Goal: Task Accomplishment & Management: Complete application form

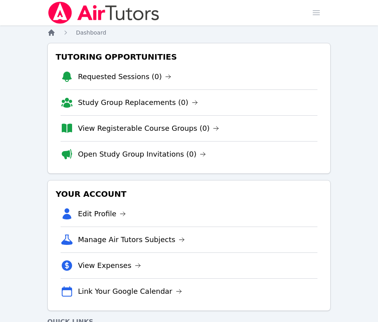
click at [49, 31] on icon "Breadcrumb" at bounding box center [51, 32] width 6 height 6
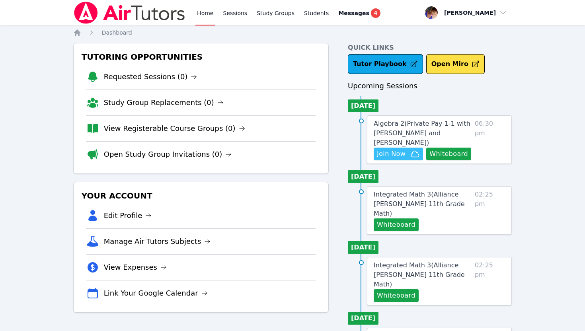
click at [377, 149] on span "Join Now" at bounding box center [391, 154] width 29 height 10
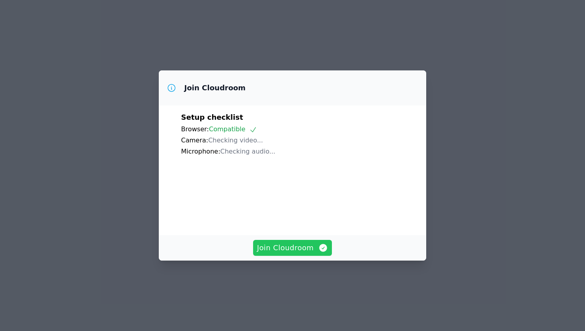
click at [285, 253] on span "Join Cloudroom" at bounding box center [292, 247] width 71 height 11
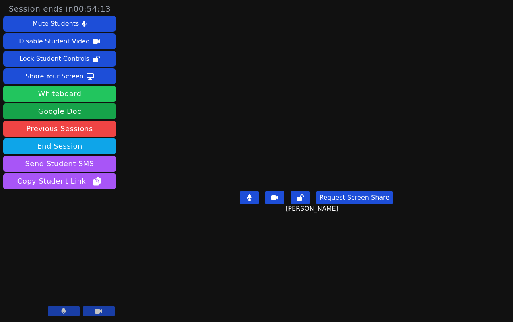
click at [51, 95] on button "Whiteboard" at bounding box center [59, 94] width 113 height 16
click at [62, 317] on div at bounding box center [81, 312] width 67 height 11
click at [61, 312] on icon at bounding box center [63, 311] width 5 height 6
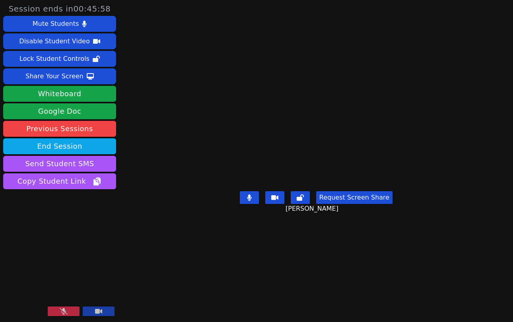
click at [58, 314] on button at bounding box center [64, 312] width 32 height 10
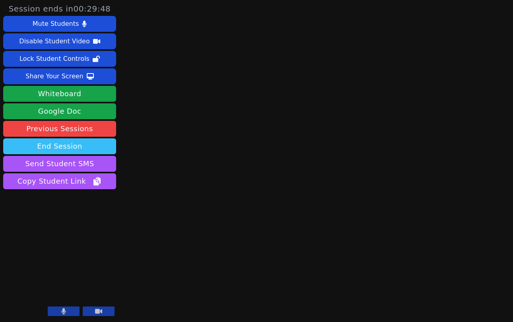
click at [61, 148] on button "End Session" at bounding box center [59, 146] width 113 height 16
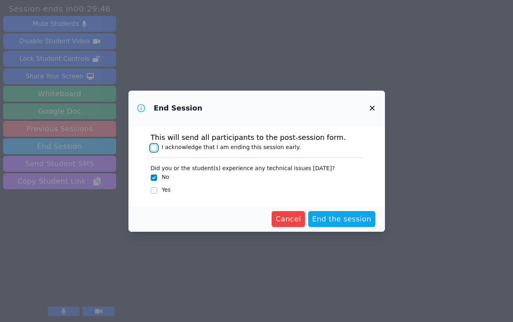
click at [156, 148] on input "I acknowledge that I am ending this session early." at bounding box center [154, 148] width 6 height 6
checkbox input "true"
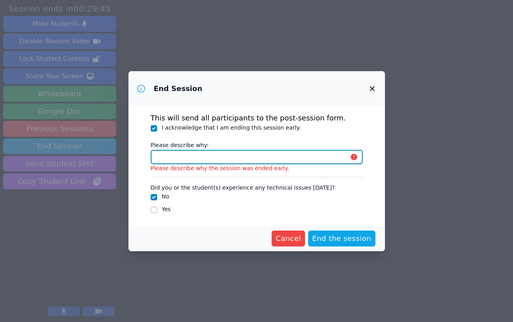
click at [171, 156] on input "Please describe why:" at bounding box center [257, 157] width 212 height 14
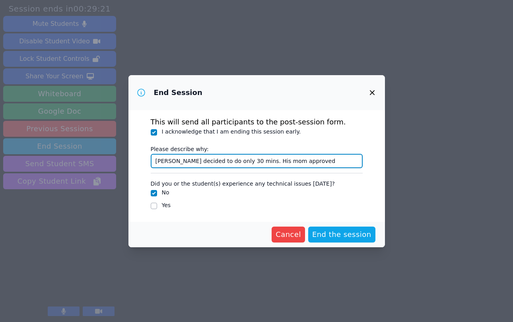
click at [243, 162] on input "[PERSON_NAME] decided to do only 30 mins. His mom approved" at bounding box center [257, 161] width 212 height 14
click at [241, 162] on input "[PERSON_NAME] decided to do only 30 mins. His mom approved" at bounding box center [257, 161] width 212 height 14
type input "[PERSON_NAME] decided to do only 30 mins due to recent change with his class. H…"
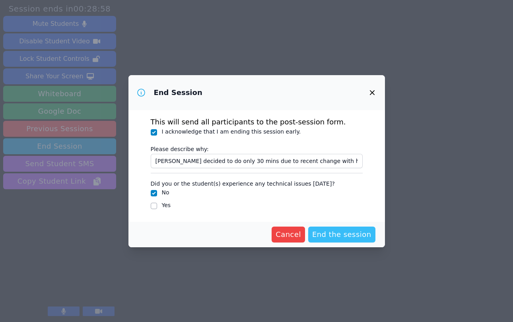
click at [331, 240] on button "End the session" at bounding box center [341, 235] width 67 height 16
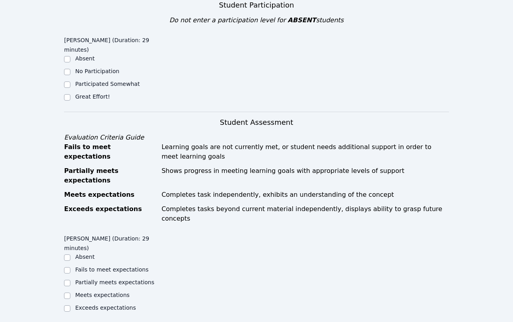
scroll to position [175, 0]
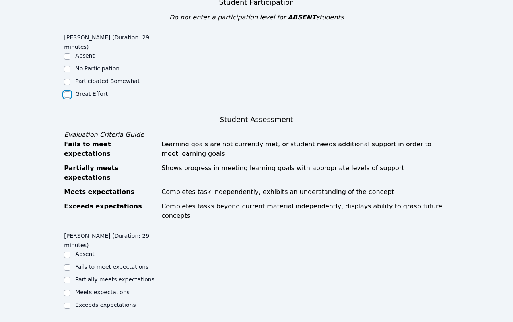
click at [67, 92] on input "Great Effort!" at bounding box center [67, 95] width 6 height 6
checkbox input "true"
click at [68, 290] on input "Meets expectations" at bounding box center [67, 293] width 6 height 6
checkbox input "true"
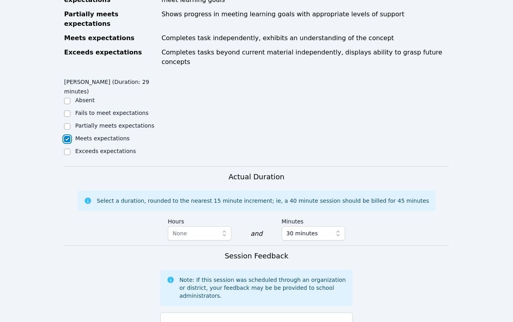
scroll to position [357, 0]
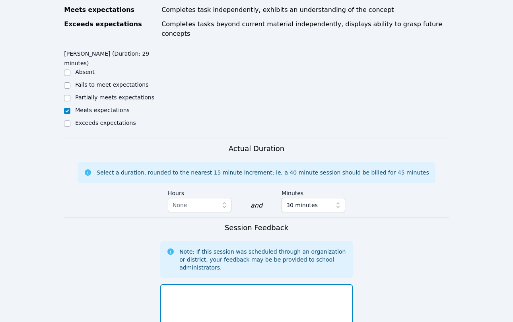
click at [186, 284] on textarea at bounding box center [256, 305] width 193 height 43
type textarea "T"
click at [244, 284] on textarea "[PERSON_NAME] and I worked worked on solving in" at bounding box center [256, 305] width 193 height 43
drag, startPoint x: 336, startPoint y: 246, endPoint x: 307, endPoint y: 246, distance: 28.6
click at [307, 284] on textarea "[PERSON_NAME] and I worked worked on adding and subtracting solving in" at bounding box center [256, 305] width 193 height 43
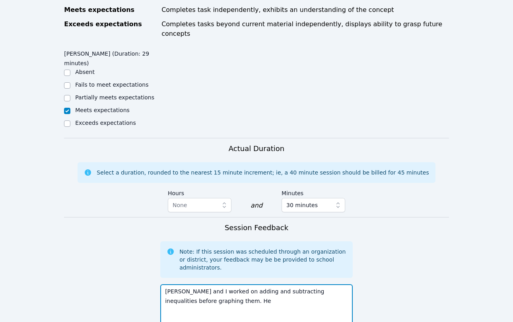
click at [236, 284] on textarea "[PERSON_NAME] and I worked on adding and subtracting inequalities before graphi…" at bounding box center [256, 305] width 193 height 43
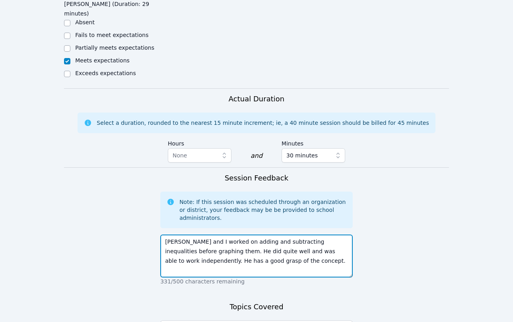
scroll to position [474, 0]
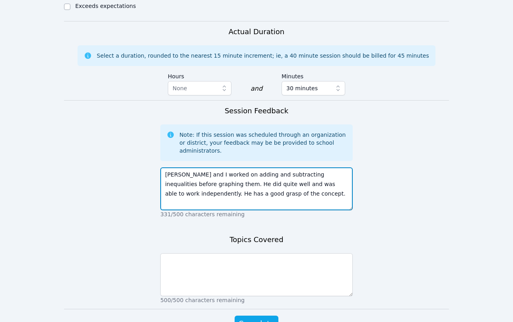
type textarea "[PERSON_NAME] and I worked on adding and subtracting inequalities before graphi…"
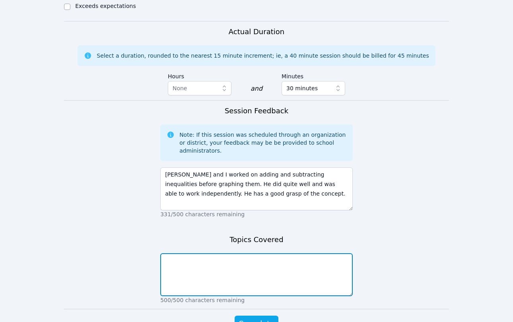
click at [230, 253] on textarea at bounding box center [256, 274] width 193 height 43
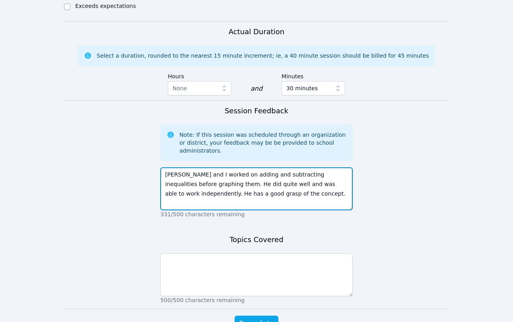
click at [223, 167] on textarea "[PERSON_NAME] and I worked on adding and subtracting inequalities before graphi…" at bounding box center [256, 188] width 193 height 43
drag, startPoint x: 223, startPoint y: 127, endPoint x: 187, endPoint y: 138, distance: 37.9
click at [187, 167] on textarea "[PERSON_NAME] and I worked on adding and subtracting inequalities before graphi…" at bounding box center [256, 188] width 193 height 43
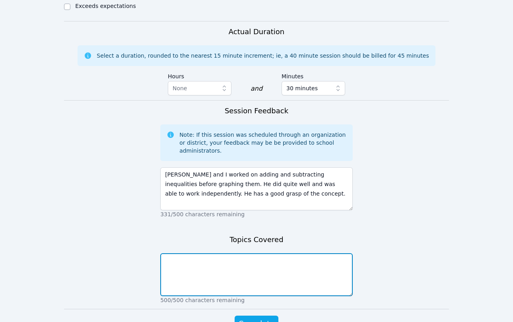
click at [176, 253] on textarea at bounding box center [256, 274] width 193 height 43
paste textarea "adding and subtracting inequalities before graphing"
drag, startPoint x: 275, startPoint y: 215, endPoint x: 257, endPoint y: 216, distance: 18.3
click at [257, 253] on textarea "adding and subtracting inequalities before graphing" at bounding box center [256, 274] width 193 height 43
click at [211, 253] on textarea "adding and subtracting inequalities graphing" at bounding box center [256, 274] width 193 height 43
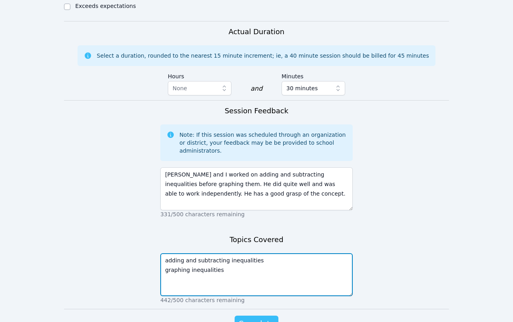
type textarea "adding and subtracting inequalities graphing inequalities"
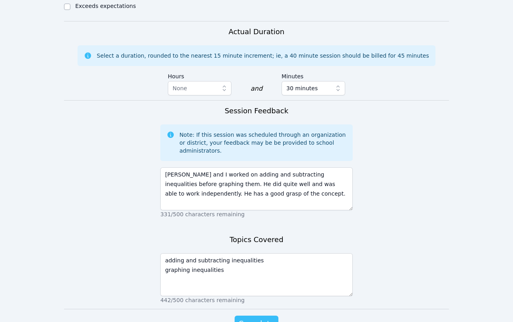
click at [255, 318] on span "Complete" at bounding box center [257, 323] width 36 height 11
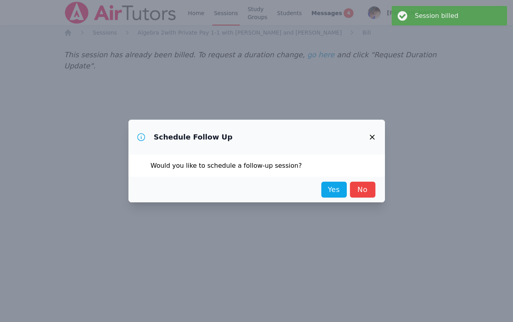
scroll to position [0, 0]
click at [331, 191] on link "Yes" at bounding box center [333, 190] width 25 height 16
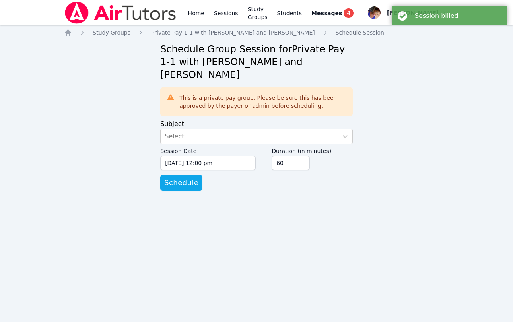
click at [234, 144] on label "Session Date" at bounding box center [207, 150] width 95 height 12
click at [234, 156] on input "[DATE] 12:00 pm" at bounding box center [207, 163] width 95 height 14
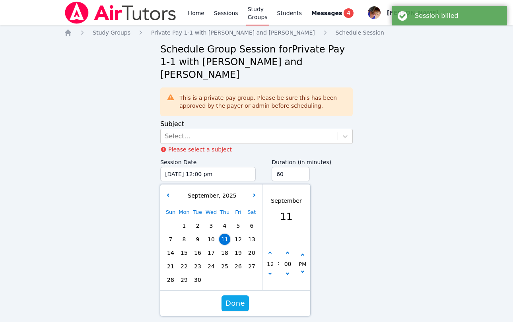
click at [227, 230] on div "Sun Mon Tue Wed Thu Fri Sat 1 2 3 4 5 6 7 8 9 10 11 12 13 14 15 16 17 18 19 20 …" at bounding box center [211, 246] width 95 height 81
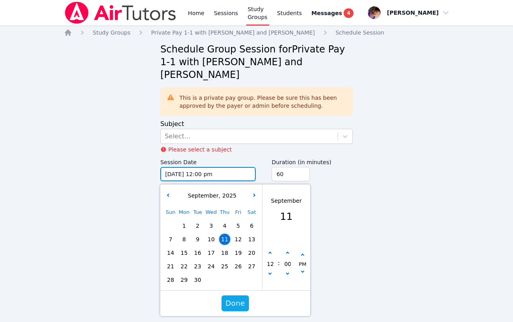
click at [211, 167] on input "[DATE] 12:00 pm" at bounding box center [207, 174] width 95 height 14
click at [271, 249] on button "button" at bounding box center [270, 253] width 8 height 8
type input "[DATE] 01:00 pm"
type input "01"
click at [271, 249] on button "button" at bounding box center [270, 253] width 8 height 8
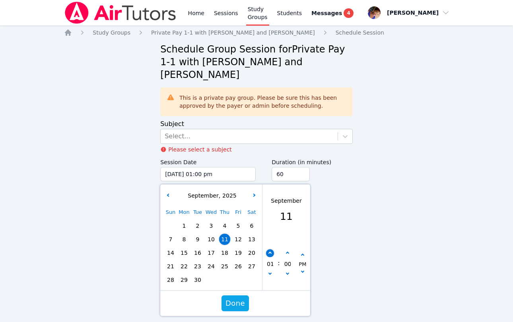
type input "[DATE] 02:00 pm"
type input "02"
click at [271, 249] on button "button" at bounding box center [270, 253] width 8 height 8
type input "[DATE] 03:00 pm"
type input "03"
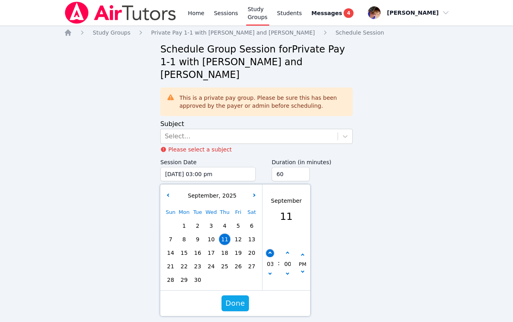
click at [271, 249] on button "button" at bounding box center [270, 253] width 8 height 8
type input "[DATE] 04:00 pm"
type input "04"
click at [271, 249] on button "button" at bounding box center [270, 253] width 8 height 8
type input "[DATE] 05:00 pm"
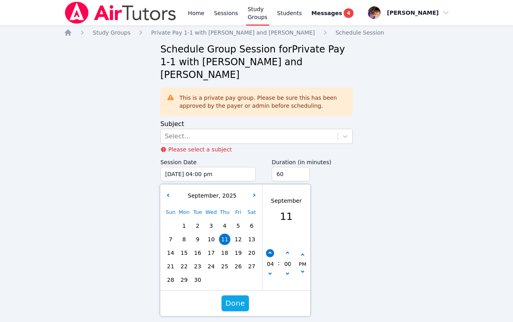
type input "05"
click at [271, 249] on button "button" at bounding box center [270, 253] width 8 height 8
type input "[DATE] 06:00 pm"
type input "06"
click at [271, 249] on button "button" at bounding box center [270, 253] width 8 height 8
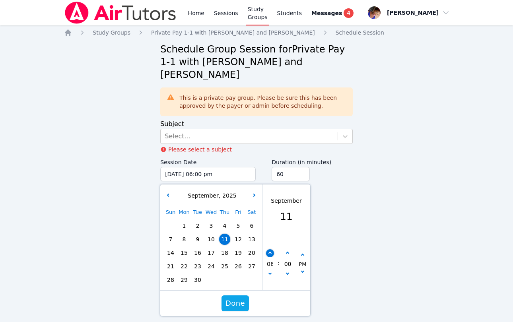
type input "[DATE] 07:00 pm"
type input "07"
click at [271, 249] on button "button" at bounding box center [270, 253] width 8 height 8
type input "[DATE] 08:00 pm"
type input "08"
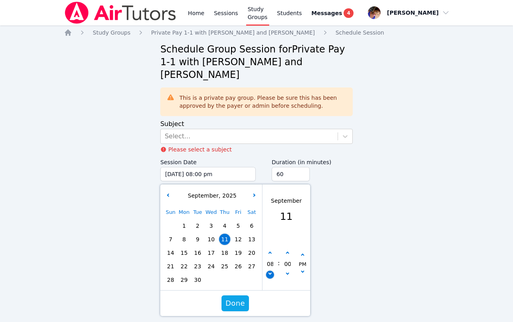
click at [270, 272] on icon "button" at bounding box center [270, 273] width 3 height 3
type input "[DATE] 07:00 pm"
type input "07"
click at [268, 271] on button "button" at bounding box center [270, 275] width 8 height 8
type input "[DATE] 06:00 pm"
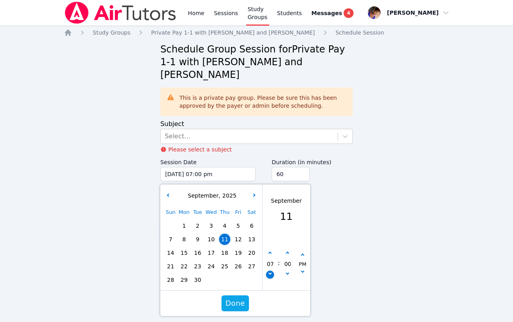
type input "06"
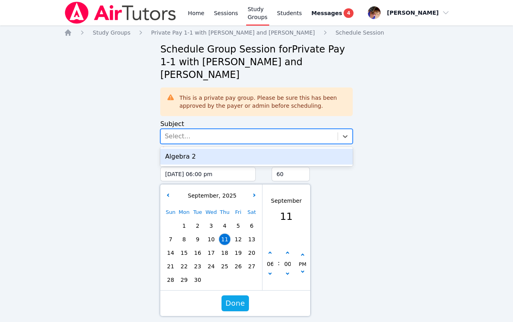
click at [217, 129] on div "Select..." at bounding box center [249, 136] width 177 height 14
click at [216, 149] on div "Algebra 2" at bounding box center [256, 157] width 193 height 16
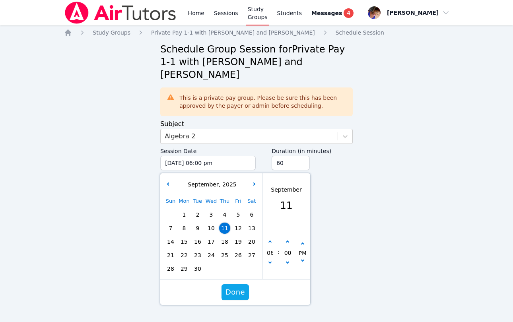
drag, startPoint x: 233, startPoint y: 279, endPoint x: 432, endPoint y: 214, distance: 209.5
click at [432, 214] on div "Home Study Groups Private Pay 1-1 with [PERSON_NAME] and [PERSON_NAME] Schedule…" at bounding box center [256, 137] width 385 height 216
click at [226, 236] on span "18" at bounding box center [224, 241] width 11 height 11
type input "[DATE] 06:00 pm"
click at [232, 287] on span "Done" at bounding box center [235, 292] width 19 height 11
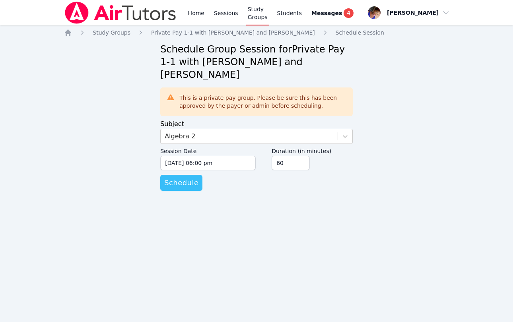
click at [185, 177] on span "Schedule" at bounding box center [181, 182] width 34 height 11
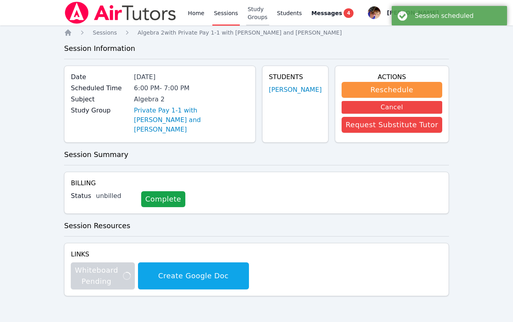
click at [254, 12] on link "Study Groups" at bounding box center [257, 12] width 23 height 25
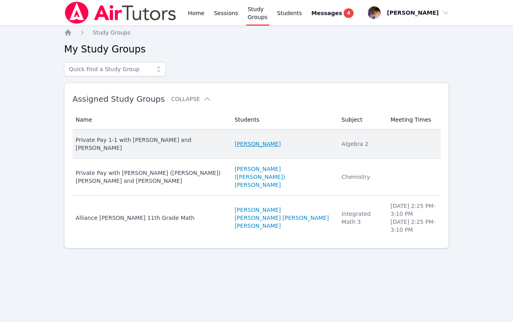
click at [238, 140] on link "[PERSON_NAME]" at bounding box center [258, 144] width 46 height 8
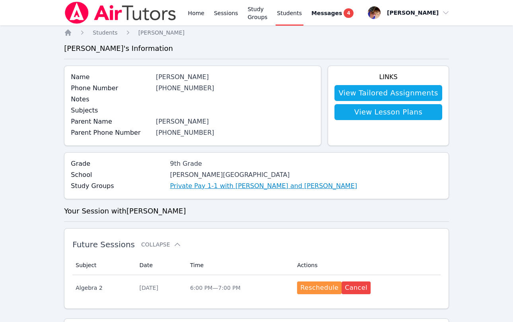
click at [257, 188] on link "Private Pay 1-1 with [PERSON_NAME] and [PERSON_NAME]" at bounding box center [263, 186] width 187 height 10
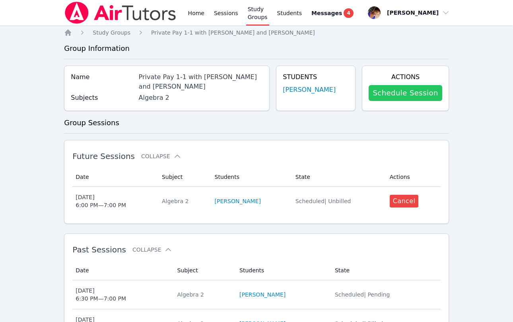
click at [390, 95] on link "Schedule Session" at bounding box center [405, 93] width 73 height 16
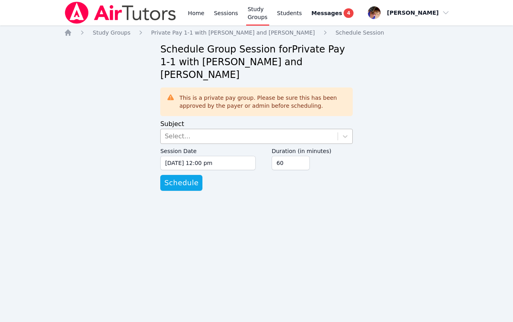
click at [225, 129] on div "Select..." at bounding box center [249, 136] width 177 height 14
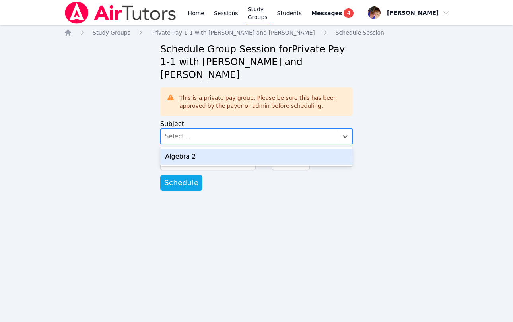
click at [219, 149] on div "Algebra 2" at bounding box center [256, 157] width 193 height 16
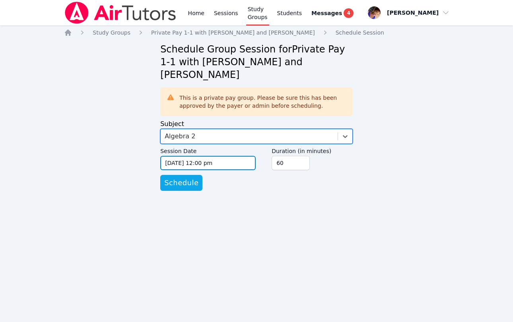
click at [215, 156] on input "[DATE] 12:00 pm" at bounding box center [207, 163] width 95 height 14
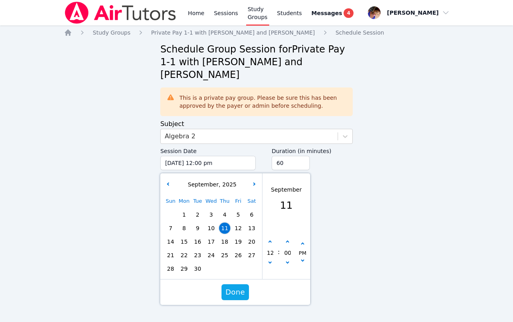
click at [194, 236] on span "16" at bounding box center [197, 241] width 11 height 11
click at [268, 238] on button "button" at bounding box center [270, 242] width 8 height 8
type input "[DATE] 01:00 pm"
type input "01"
click at [268, 238] on button "button" at bounding box center [270, 242] width 8 height 8
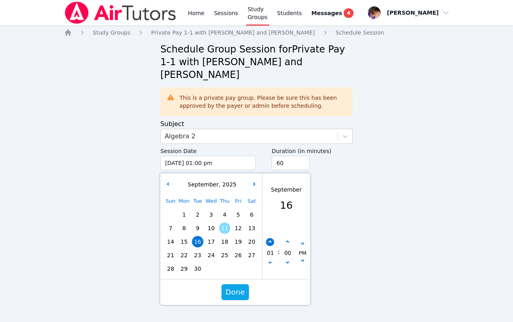
type input "[DATE] 02:00 pm"
type input "02"
click at [268, 238] on button "button" at bounding box center [270, 242] width 8 height 8
type input "[DATE] 03:00 pm"
type input "03"
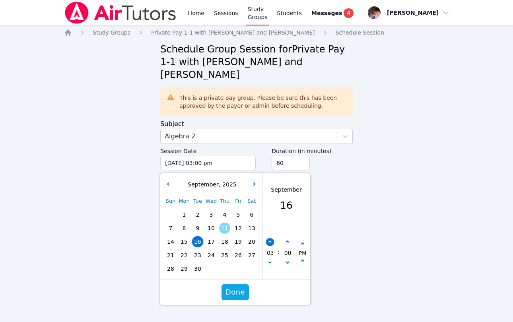
click at [268, 238] on button "button" at bounding box center [270, 242] width 8 height 8
type input "[DATE] 04:00 pm"
type input "04"
click at [268, 238] on button "button" at bounding box center [270, 242] width 8 height 8
type input "[DATE] 05:00 pm"
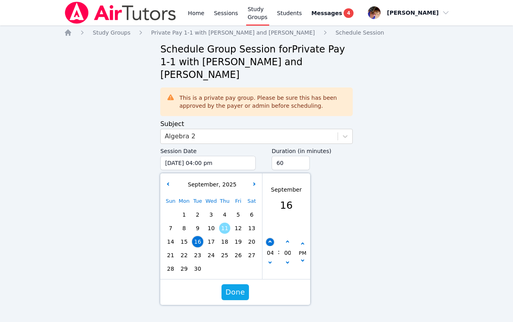
type input "05"
click at [268, 238] on button "button" at bounding box center [270, 242] width 8 height 8
type input "[DATE] 06:00 pm"
type input "06"
click at [268, 238] on button "button" at bounding box center [270, 242] width 8 height 8
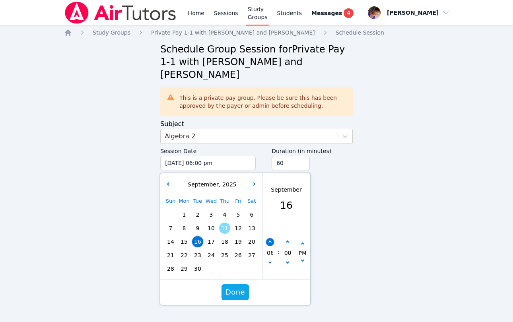
type input "[DATE] 07:00 pm"
type input "07"
click at [267, 260] on button "button" at bounding box center [270, 264] width 8 height 8
type input "[DATE] 06:00 pm"
type input "06"
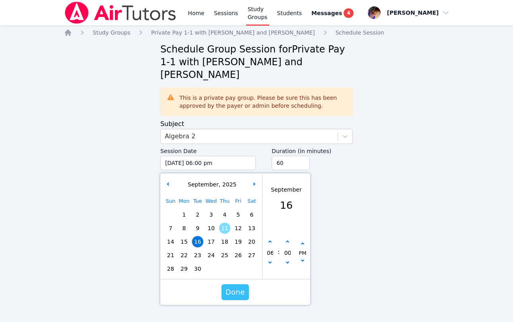
click at [237, 284] on button "Done" at bounding box center [235, 292] width 27 height 16
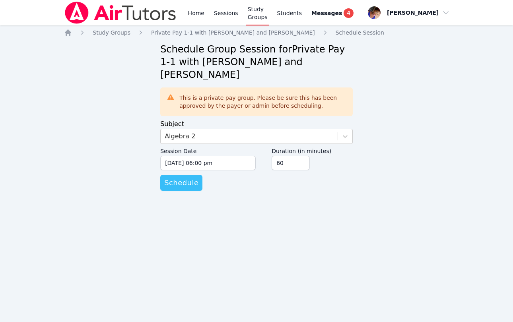
click at [183, 177] on span "Schedule" at bounding box center [181, 182] width 34 height 11
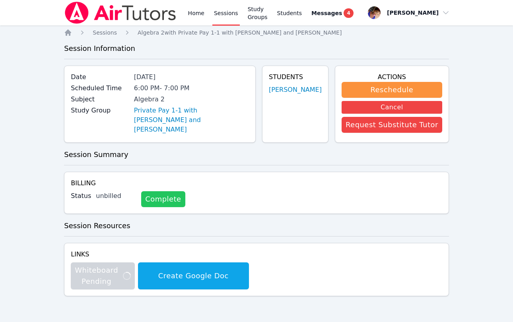
click at [171, 200] on link "Complete" at bounding box center [163, 199] width 44 height 16
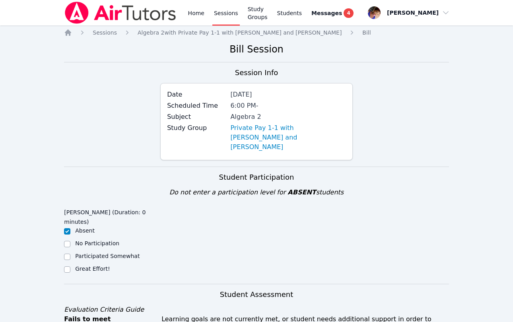
click at [228, 2] on link "Sessions" at bounding box center [225, 12] width 27 height 25
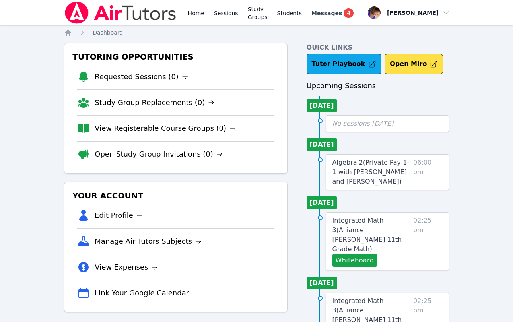
click at [334, 12] on span "Messages" at bounding box center [327, 13] width 31 height 8
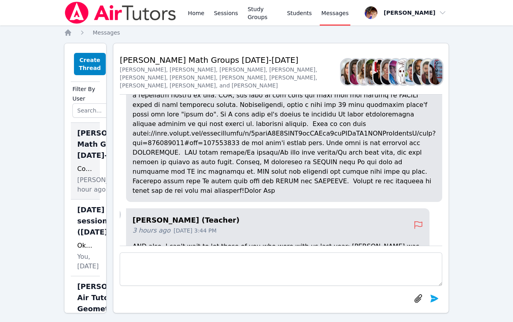
scroll to position [-167, 13]
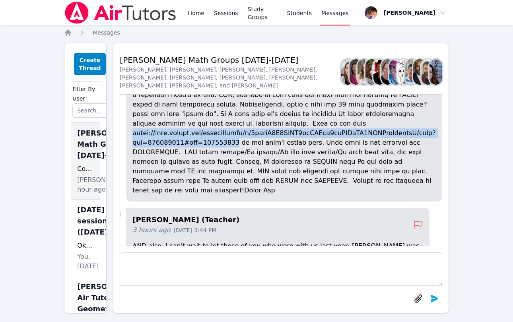
drag, startPoint x: 138, startPoint y: 161, endPoint x: 236, endPoint y: 173, distance: 98.6
click at [236, 173] on div "[PERSON_NAME] (Teacher) 3 hours ago [DATE] 3:38 PM" at bounding box center [284, 96] width 316 height 212
copy p "[URL][DOMAIN_NAME]"
